Goal: Information Seeking & Learning: Learn about a topic

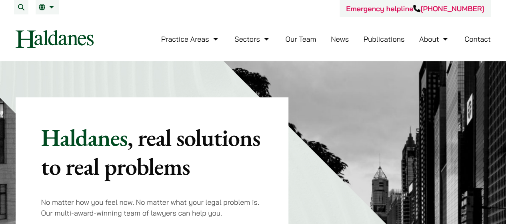
click at [299, 38] on link "Our Team" at bounding box center [300, 38] width 31 height 9
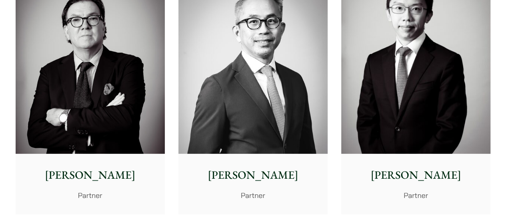
scroll to position [1081, 0]
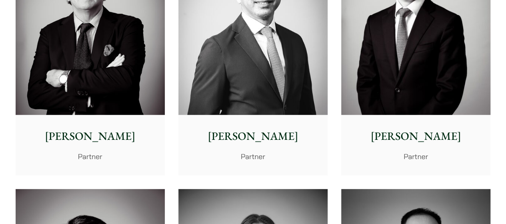
click at [87, 157] on p "Partner" at bounding box center [90, 156] width 137 height 11
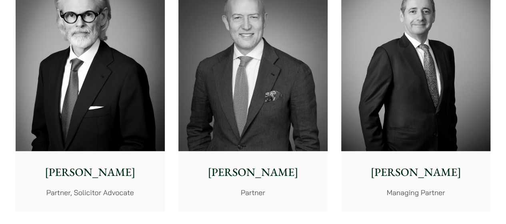
scroll to position [220, 0]
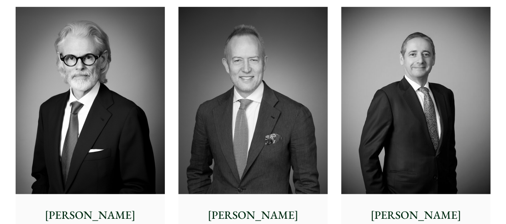
click at [251, 158] on img at bounding box center [253, 100] width 149 height 187
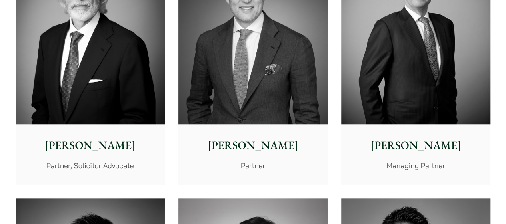
scroll to position [340, 0]
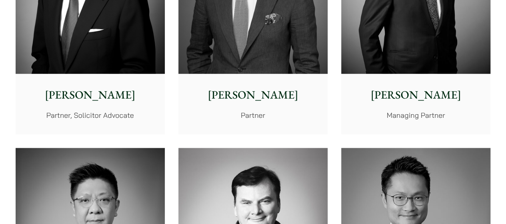
click at [92, 95] on p "[PERSON_NAME]" at bounding box center [90, 94] width 137 height 17
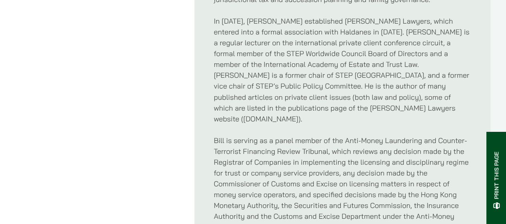
scroll to position [681, 0]
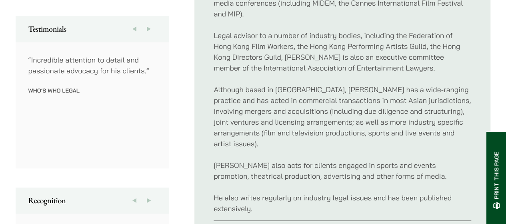
scroll to position [480, 0]
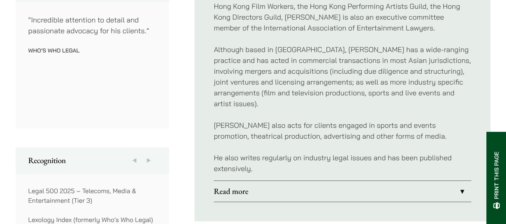
click at [464, 181] on link "Read more" at bounding box center [343, 191] width 258 height 21
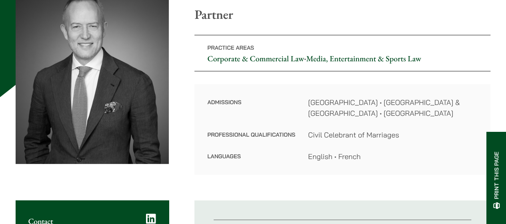
scroll to position [115, 0]
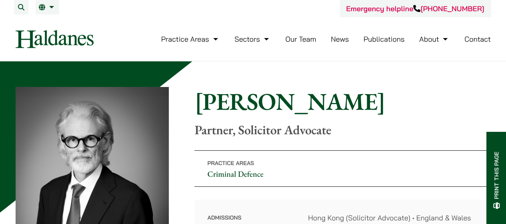
click at [60, 41] on img at bounding box center [55, 39] width 78 height 18
